Goal: Transaction & Acquisition: Purchase product/service

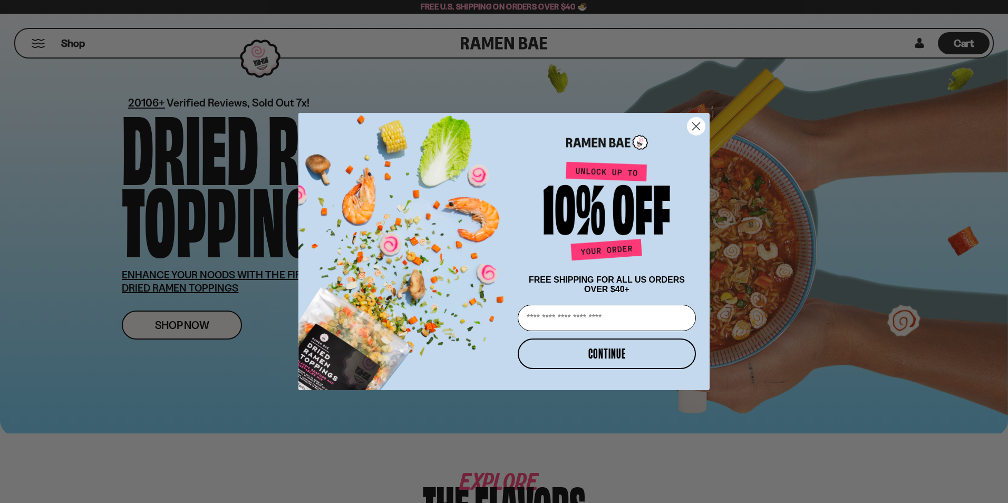
click at [693, 125] on circle "Close dialog" at bounding box center [695, 126] width 17 height 17
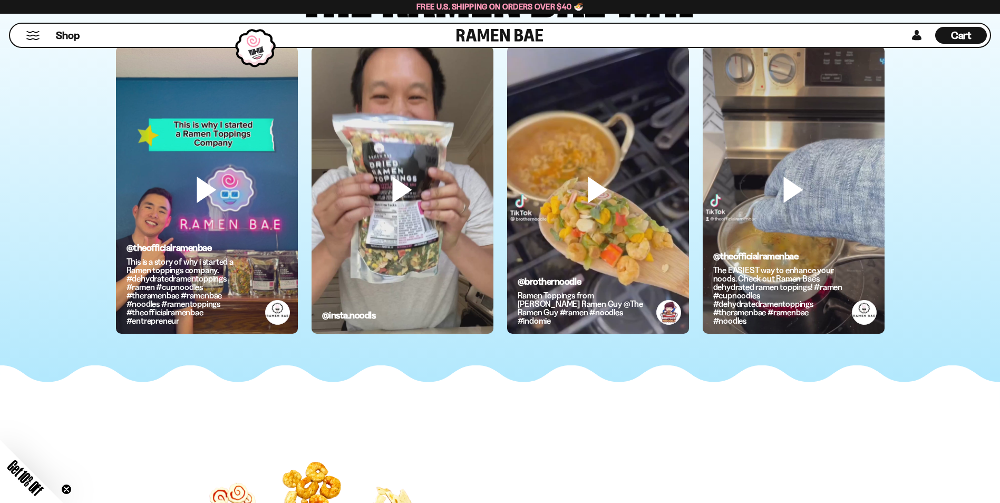
scroll to position [3004, 0]
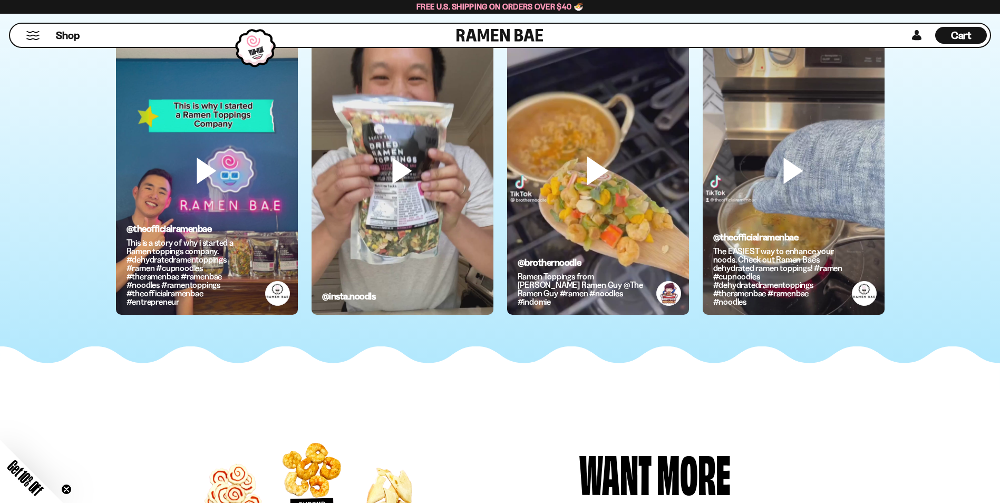
click at [593, 174] on video at bounding box center [598, 188] width 182 height 323
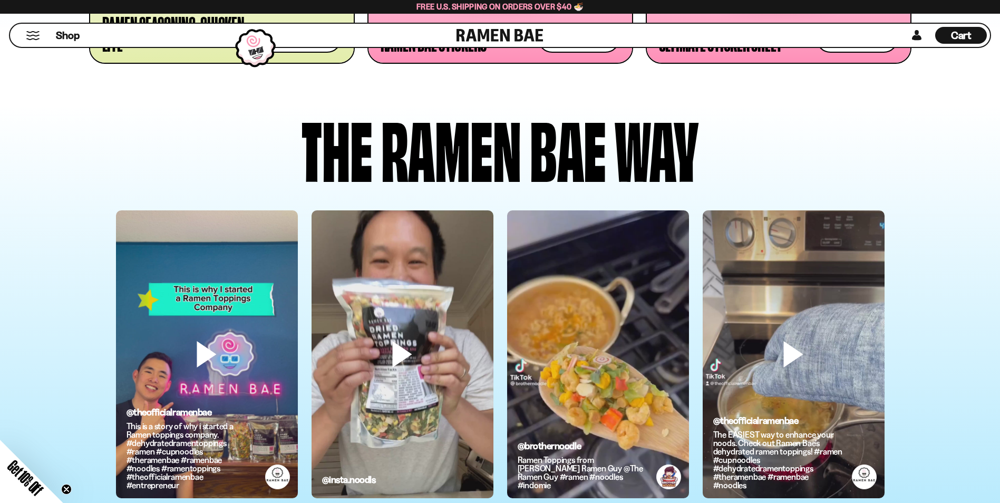
scroll to position [2793, 0]
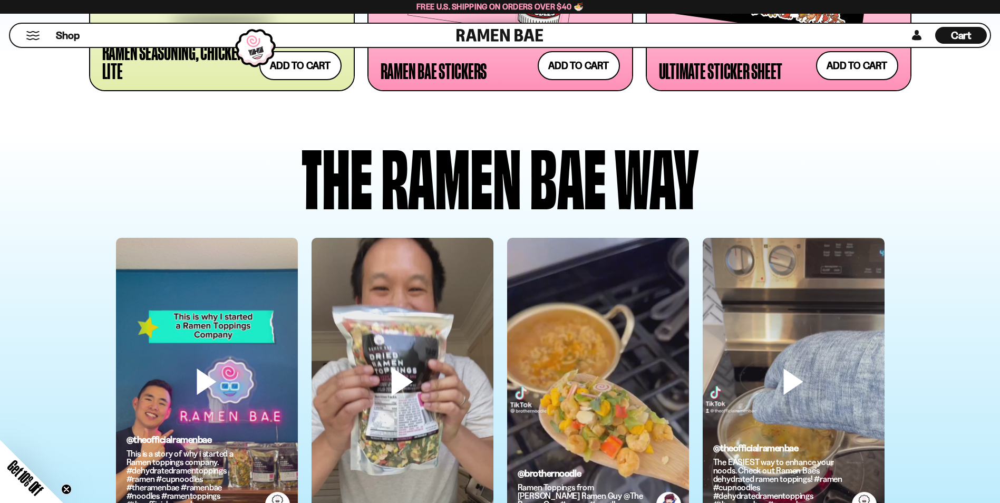
click at [400, 374] on video at bounding box center [402, 399] width 182 height 323
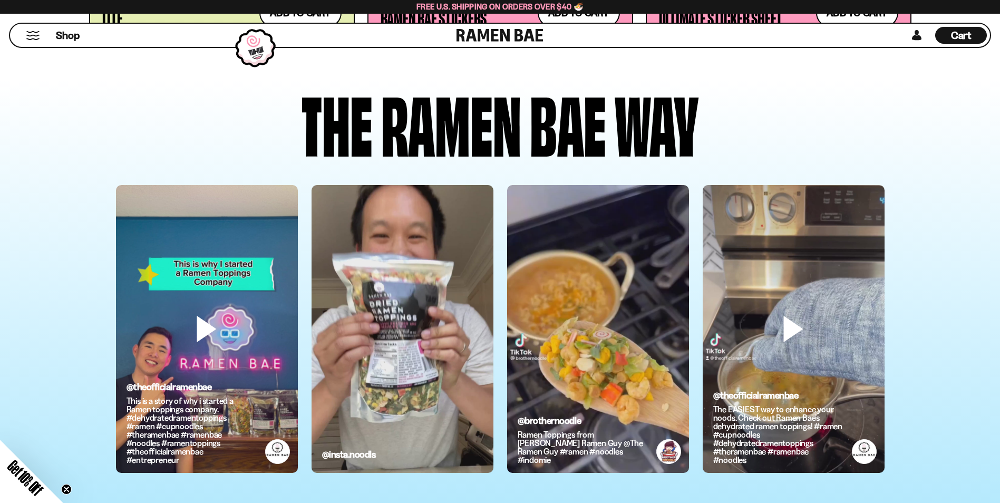
scroll to position [2898, 0]
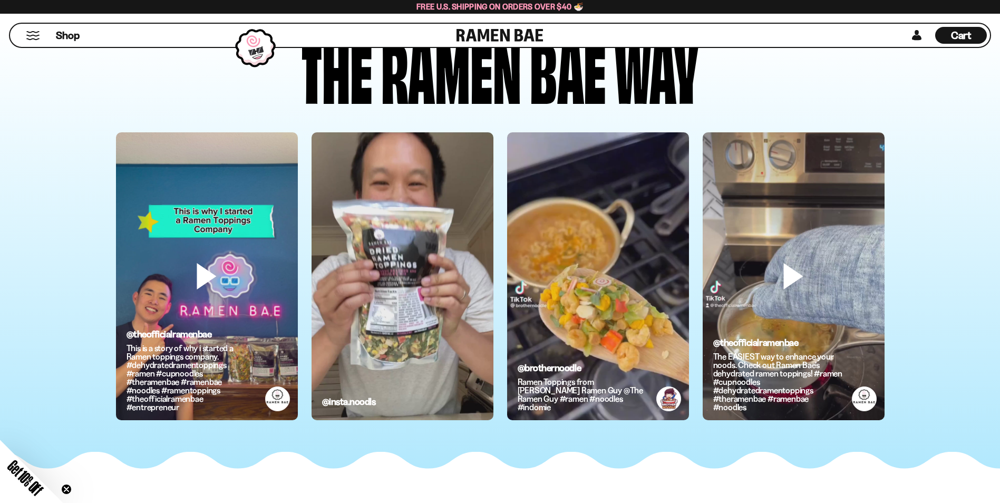
click at [571, 282] on video at bounding box center [598, 293] width 182 height 323
click at [384, 345] on video at bounding box center [402, 293] width 182 height 323
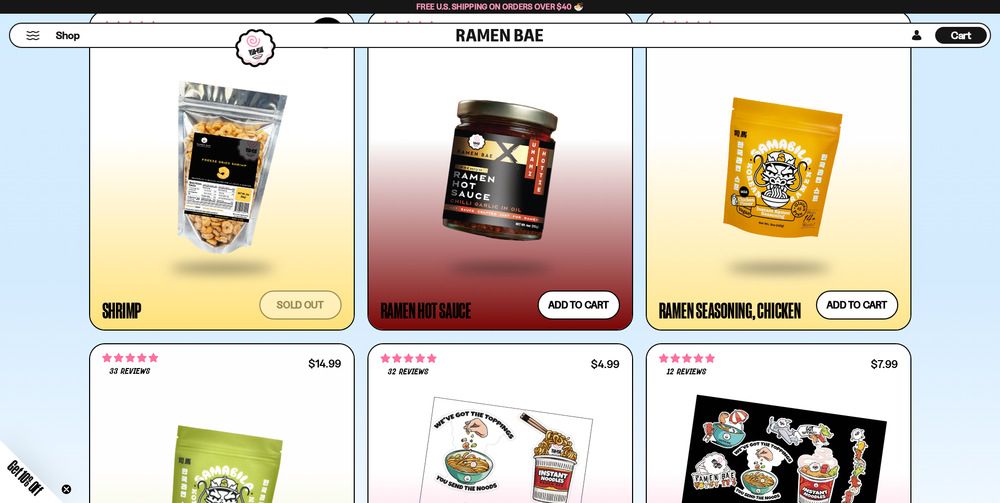
scroll to position [2213, 0]
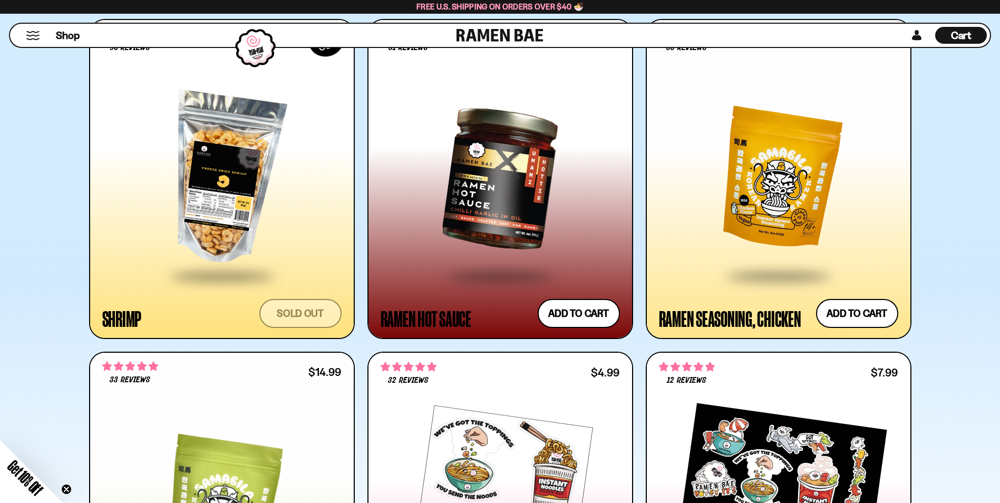
click at [283, 214] on div at bounding box center [221, 179] width 239 height 192
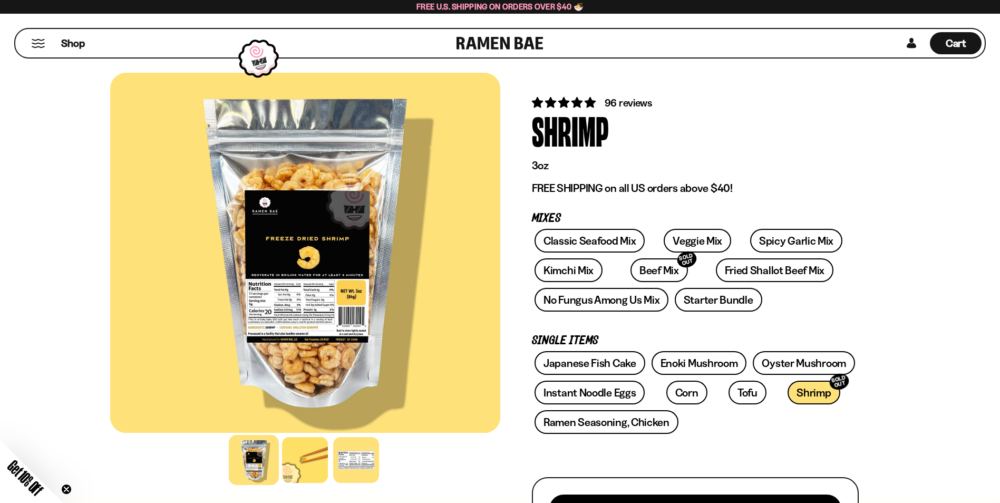
scroll to position [53, 0]
